Goal: Check status

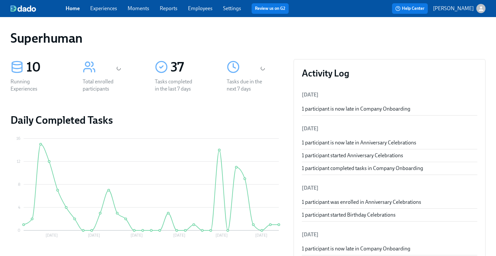
click at [115, 8] on link "Experiences" at bounding box center [103, 8] width 27 height 6
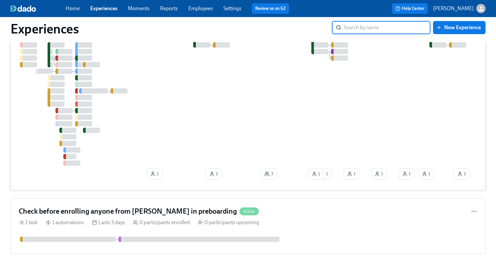
scroll to position [221, 0]
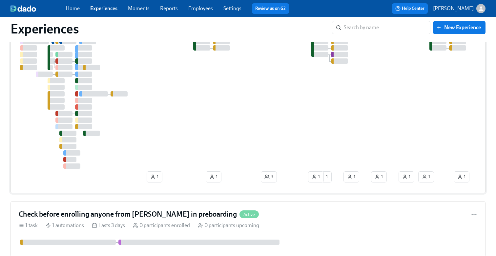
click at [152, 114] on div at bounding box center [363, 97] width 689 height 143
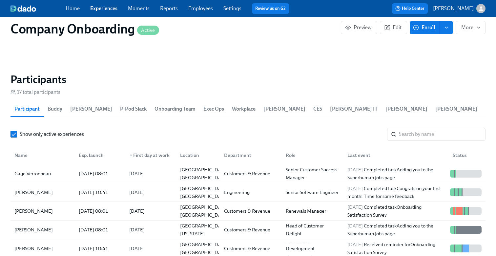
scroll to position [801, 0]
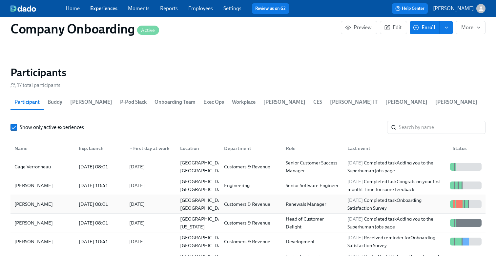
click at [40, 208] on div "[PERSON_NAME]" at bounding box center [34, 204] width 44 height 8
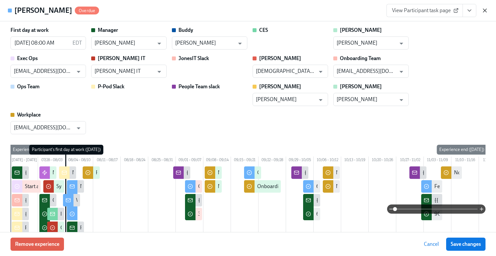
click at [485, 10] on icon "button" at bounding box center [484, 10] width 3 height 3
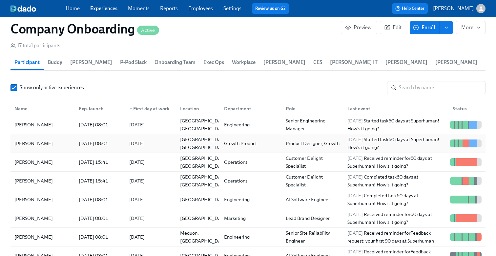
scroll to position [104, 0]
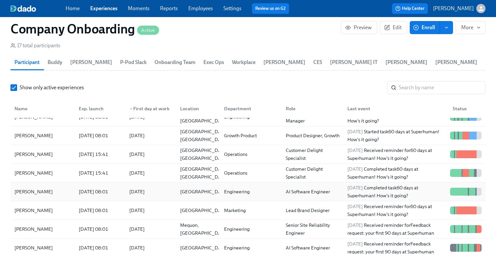
click at [66, 192] on div "[PERSON_NAME]" at bounding box center [43, 191] width 62 height 13
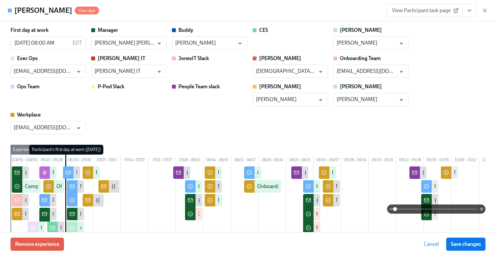
click at [485, 11] on icon "button" at bounding box center [485, 10] width 7 height 7
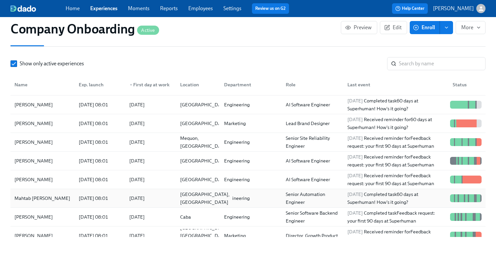
scroll to position [166, 0]
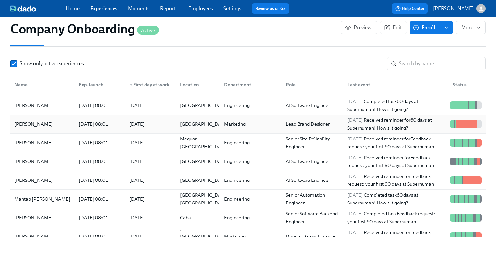
click at [147, 123] on div "[DATE]" at bounding box center [137, 124] width 21 height 8
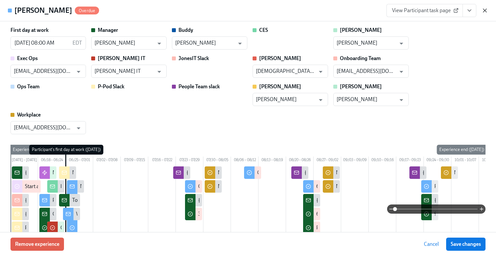
click at [486, 10] on icon "button" at bounding box center [485, 10] width 7 height 7
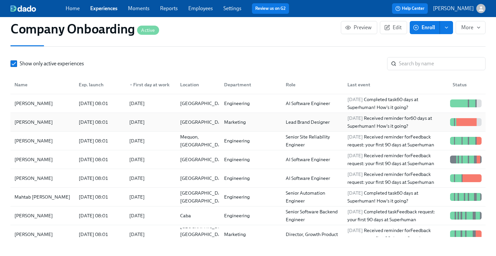
scroll to position [167, 0]
